Goal: Transaction & Acquisition: Purchase product/service

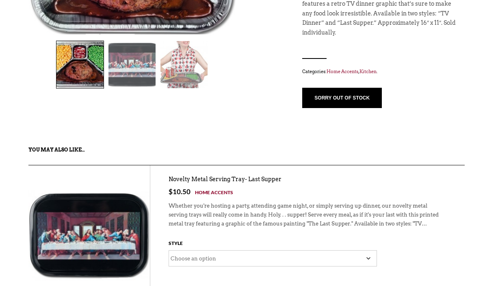
scroll to position [212, 0]
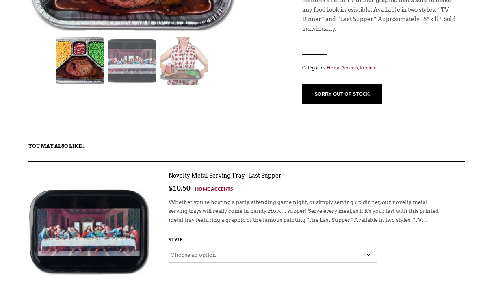
click at [367, 251] on select "Choose an option Last Supper" at bounding box center [273, 255] width 208 height 16
select select "Last Supper"
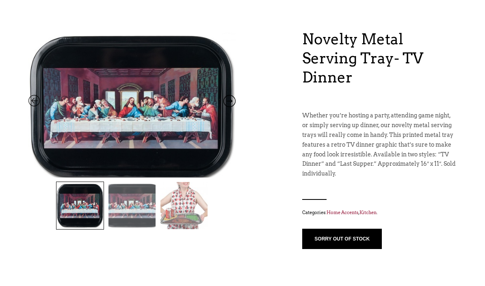
scroll to position [65, 0]
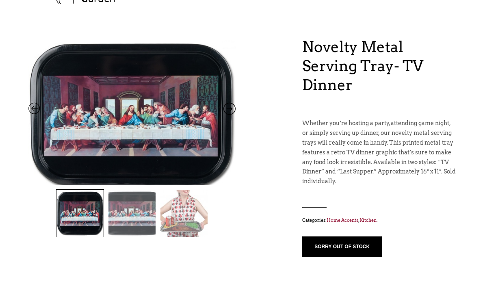
click at [141, 208] on img at bounding box center [131, 213] width 47 height 47
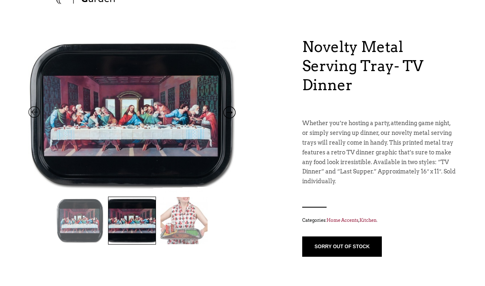
click at [153, 225] on img at bounding box center [131, 220] width 47 height 47
click at [101, 208] on img at bounding box center [79, 220] width 47 height 47
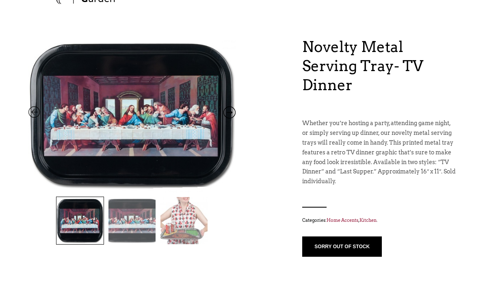
click at [155, 221] on img at bounding box center [131, 220] width 47 height 47
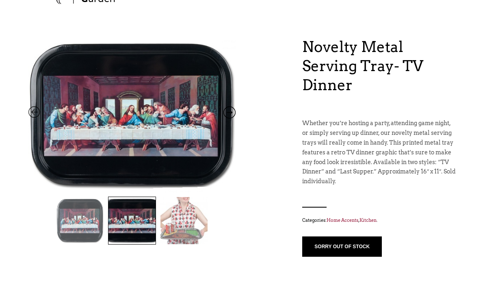
click at [197, 215] on img at bounding box center [183, 220] width 47 height 47
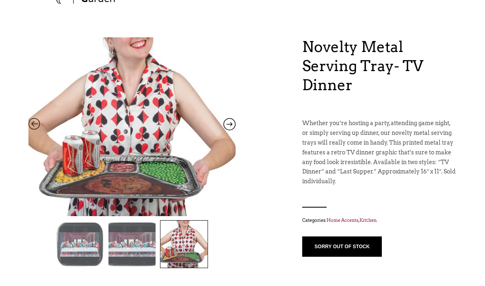
click at [142, 245] on img at bounding box center [131, 244] width 47 height 47
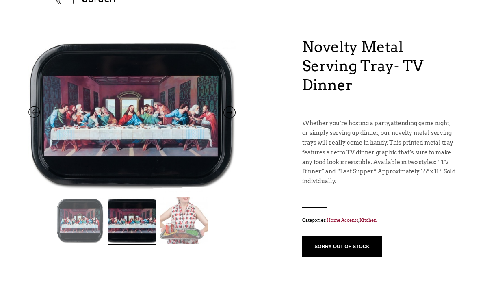
click at [89, 215] on img at bounding box center [79, 220] width 47 height 47
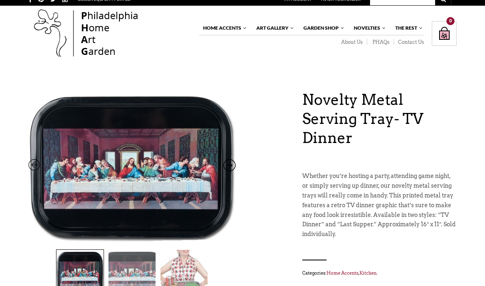
scroll to position [0, 0]
